Goal: Task Accomplishment & Management: Manage account settings

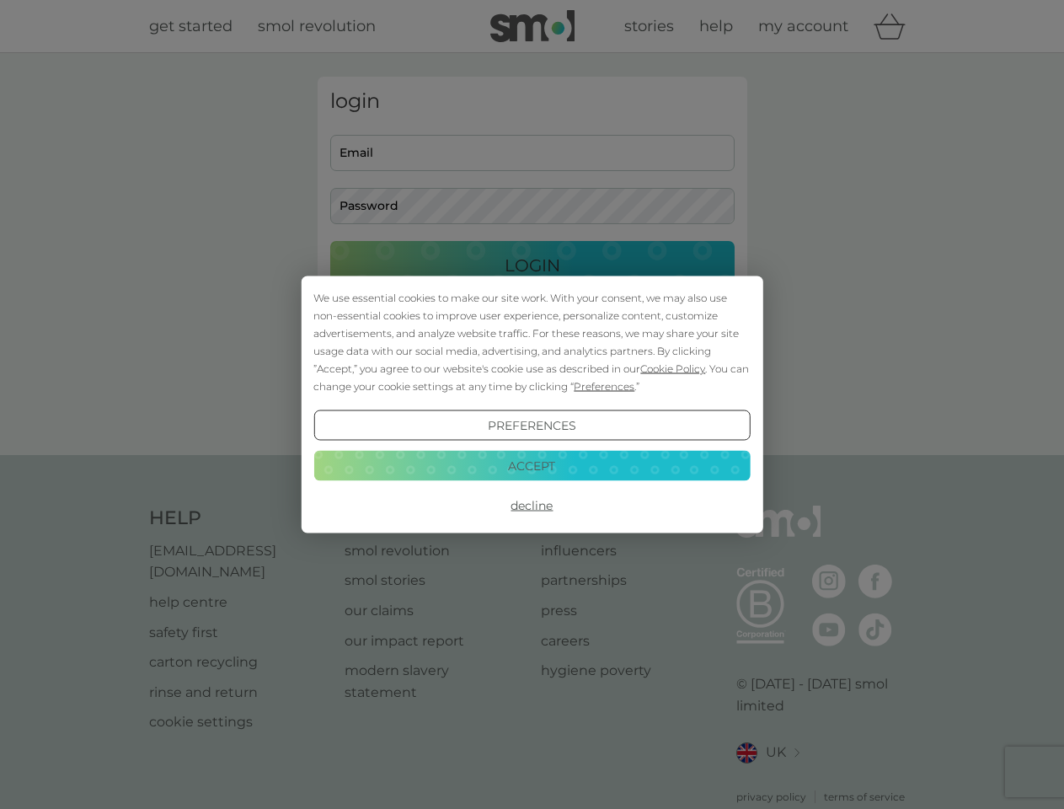
click at [673, 368] on span "Cookie Policy" at bounding box center [672, 368] width 65 height 13
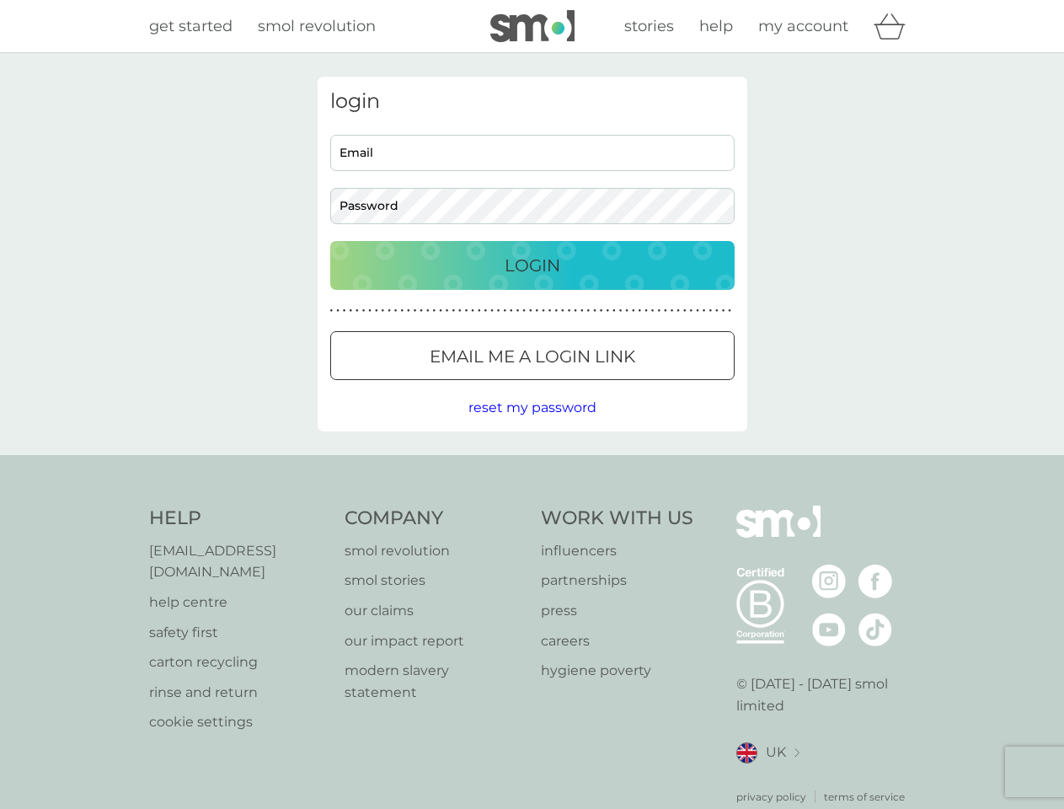
click at [603, 386] on div "login Email Password Login ● ● ● ● ● ● ● ● ● ● ● ● ● ● ● ● ● ● ● ● ● ● ● ● ● ● …" at bounding box center [533, 254] width 430 height 355
click at [532, 426] on div "login Email Password Login ● ● ● ● ● ● ● ● ● ● ● ● ● ● ● ● ● ● ● ● ● ● ● ● ● ● …" at bounding box center [533, 254] width 430 height 355
click at [532, 506] on div "Help [EMAIL_ADDRESS][DOMAIN_NAME] help centre safety first carton recycling rin…" at bounding box center [532, 655] width 767 height 299
click at [532, 465] on div "Help [EMAIL_ADDRESS][DOMAIN_NAME] help centre safety first carton recycling rin…" at bounding box center [532, 655] width 1064 height 400
